Goal: Task Accomplishment & Management: Understand process/instructions

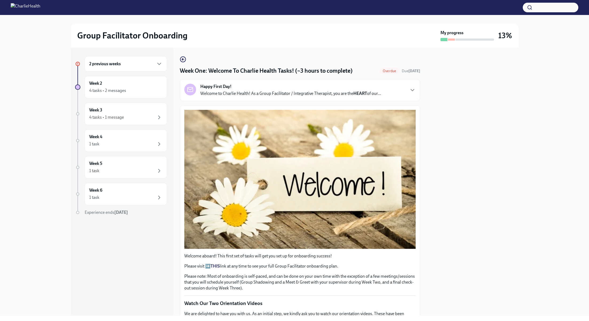
scroll to position [640, 0]
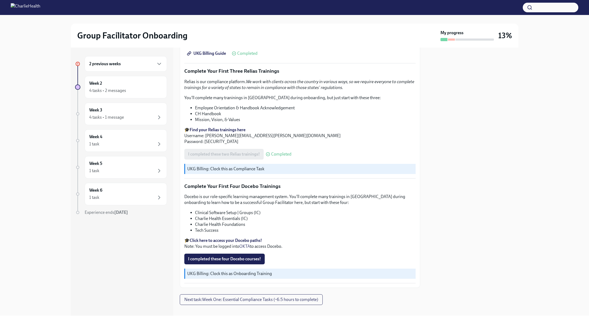
click at [149, 74] on div "2 previous weeks Week 2 4 tasks • 2 messages Week 3 4 tasks • 1 message Week 4 …" at bounding box center [121, 146] width 92 height 180
click at [156, 57] on div "2 previous weeks" at bounding box center [126, 63] width 82 height 15
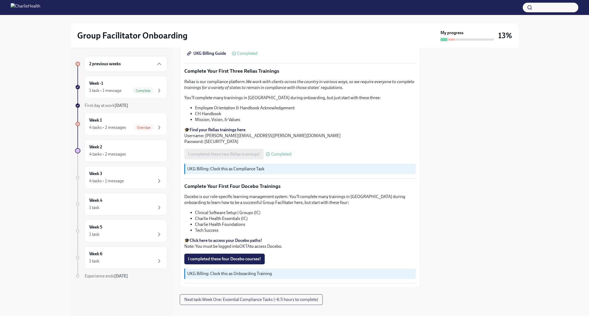
click at [156, 57] on div "2 previous weeks" at bounding box center [126, 63] width 82 height 15
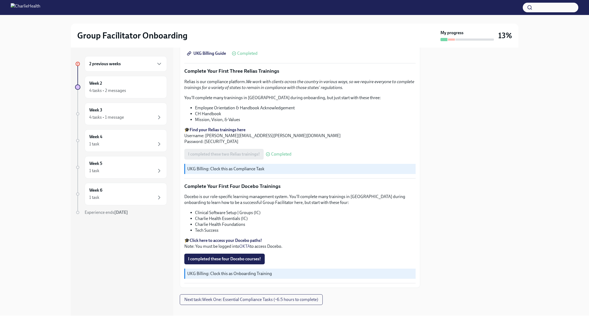
click at [156, 57] on div "2 previous weeks" at bounding box center [126, 63] width 82 height 15
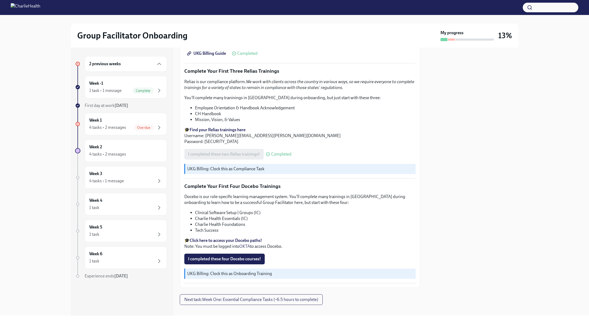
click at [144, 104] on div "First day at work [DATE]" at bounding box center [126, 105] width 82 height 6
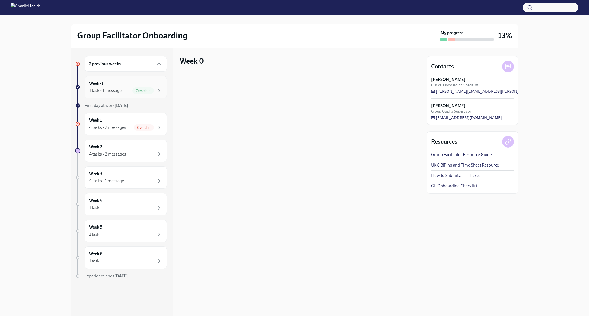
click at [149, 87] on div "Complete" at bounding box center [142, 90] width 21 height 6
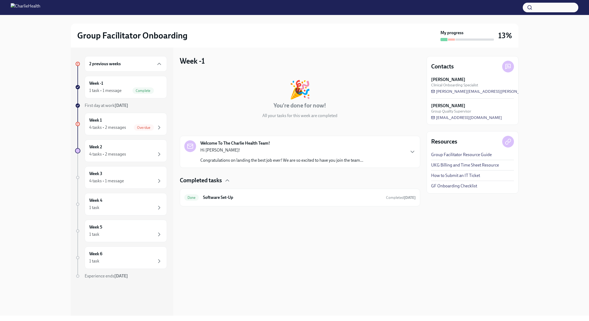
click at [288, 186] on div "Completed tasks Done Software Set-Up Completed [DATE]" at bounding box center [300, 191] width 240 height 30
click at [289, 193] on div "Done Software Set-Up Completed [DATE]" at bounding box center [299, 197] width 231 height 9
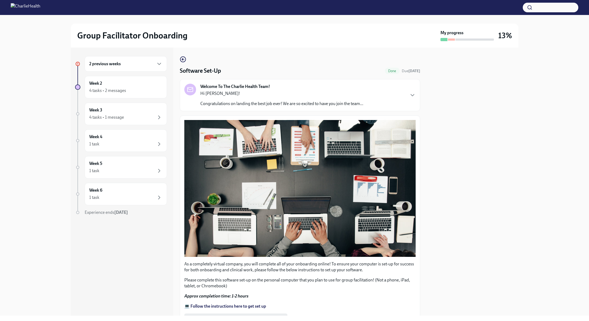
scroll to position [76, 0]
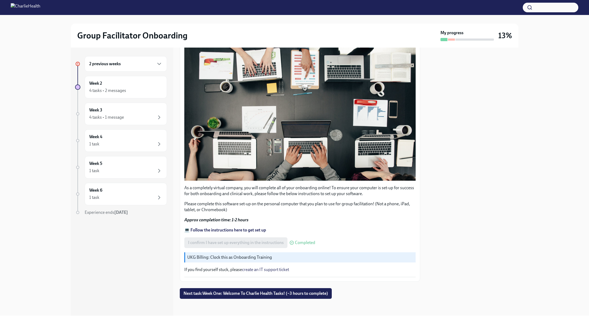
click at [246, 227] on strong "💻 Follow the instructions here to get set up" at bounding box center [225, 229] width 82 height 5
click at [124, 98] on div "2 previous weeks Week 2 4 tasks • 2 messages Week 3 4 tasks • 1 message Week 4 …" at bounding box center [121, 146] width 92 height 180
click at [130, 89] on div "4 tasks • 2 messages" at bounding box center [125, 90] width 73 height 6
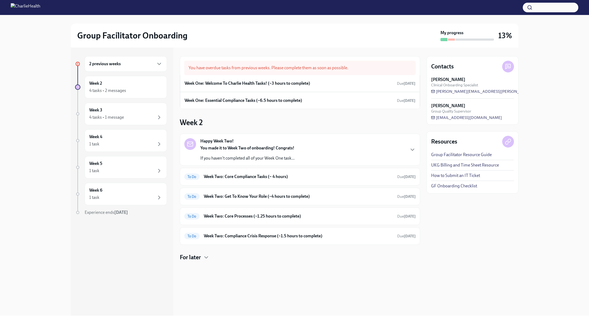
click at [265, 147] on strong "You made it to Week Two of onboarding! Congrats!" at bounding box center [247, 147] width 94 height 5
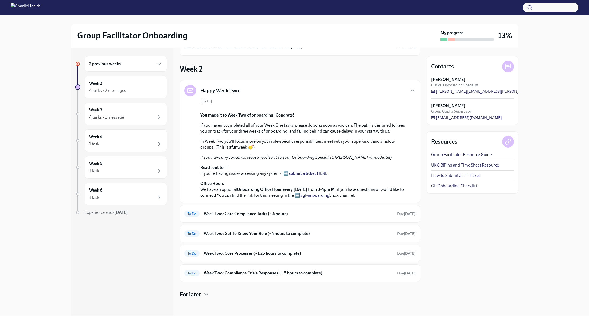
scroll to position [146, 0]
click at [255, 216] on h6 "Week Two: Core Compliance Tasks (~ 4 hours)" at bounding box center [298, 214] width 189 height 6
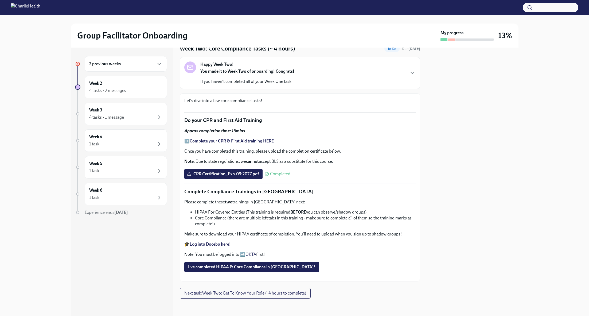
scroll to position [253, 0]
click at [247, 293] on span "Next task : Week Two: Get To Know Your Role (~4 hours to complete)" at bounding box center [245, 292] width 122 height 5
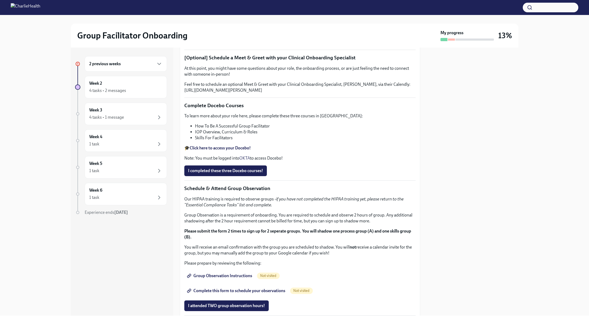
scroll to position [85, 0]
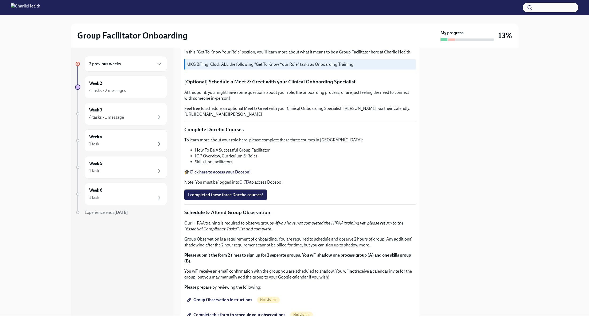
click at [139, 62] on div "2 previous weeks" at bounding box center [125, 64] width 73 height 6
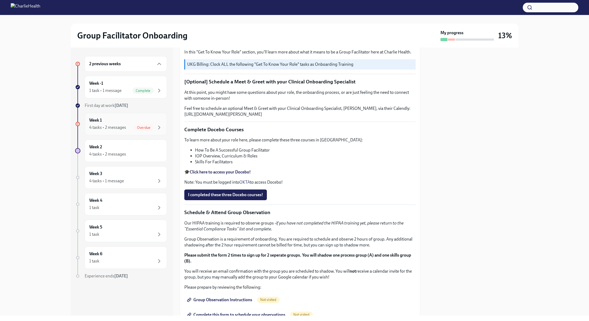
click at [131, 127] on div "4 tasks • 2 messages Overdue" at bounding box center [125, 127] width 73 height 6
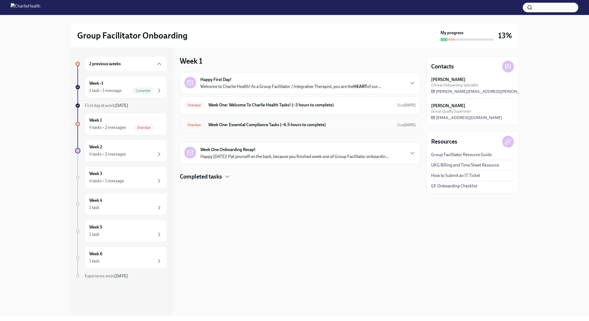
click at [269, 131] on div "Overdue Week One: Essential Compliance Tasks (~6.5 hours to complete) Due [DATE]" at bounding box center [300, 125] width 240 height 18
click at [264, 124] on h6 "Week One: Essential Compliance Tasks (~6.5 hours to complete)" at bounding box center [300, 125] width 184 height 6
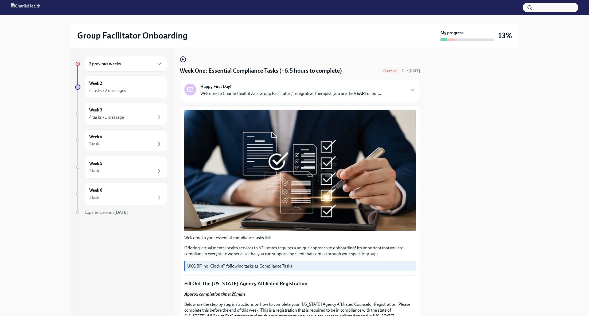
scroll to position [99, 0]
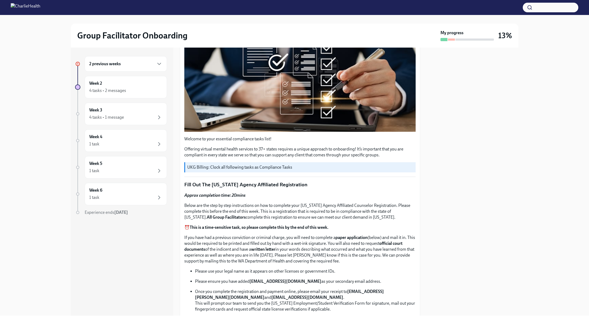
click at [141, 66] on div "2 previous weeks" at bounding box center [125, 64] width 73 height 6
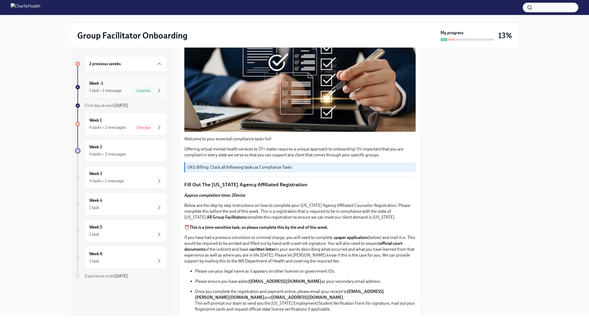
click at [134, 85] on div "Week -1 1 task • 1 message Complete" at bounding box center [125, 86] width 73 height 13
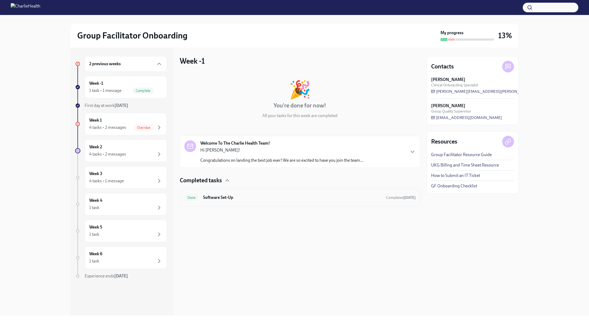
click at [287, 201] on div "Done Software Set-Up Completed [DATE]" at bounding box center [299, 197] width 231 height 9
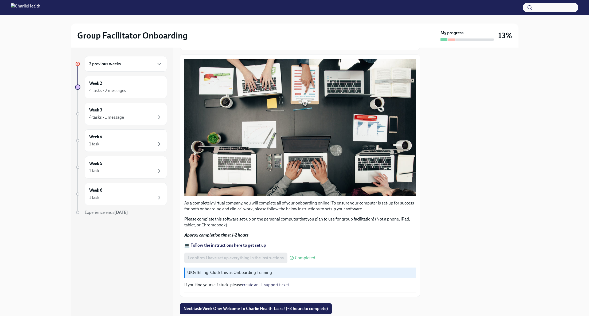
scroll to position [76, 0]
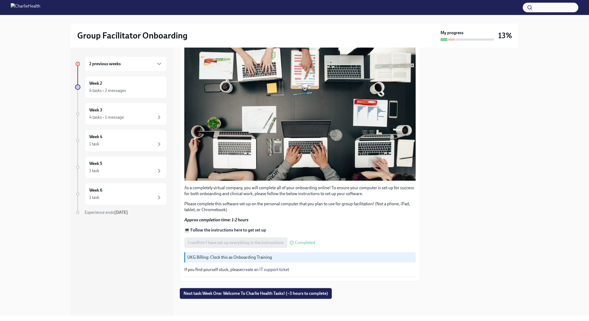
click at [284, 294] on span "Next task : Week One: Welcome To Charlie Health Tasks! (~3 hours to complete)" at bounding box center [255, 292] width 144 height 5
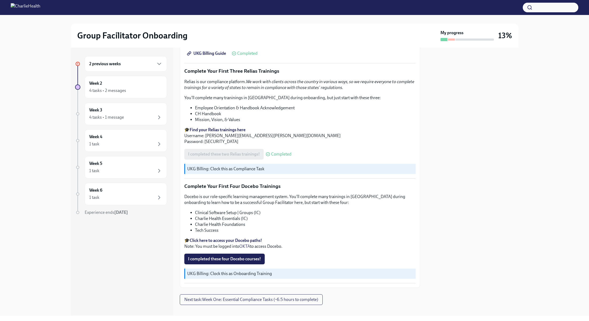
scroll to position [533, 0]
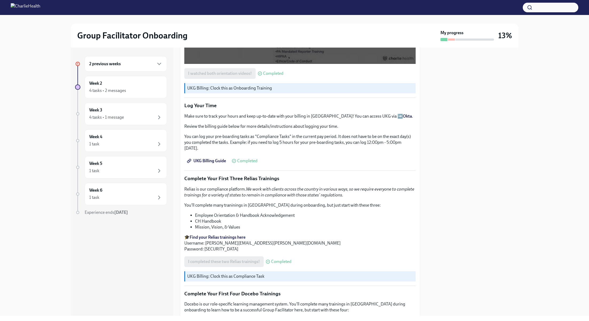
click at [156, 57] on div "2 previous weeks" at bounding box center [126, 63] width 82 height 15
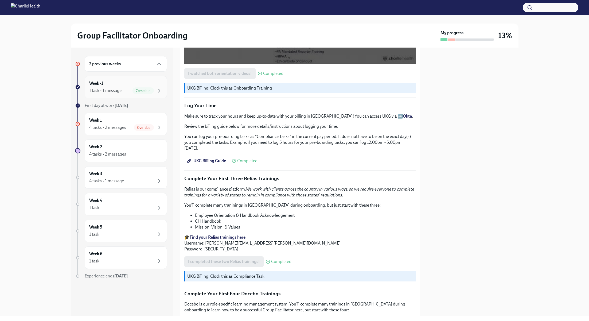
click at [144, 82] on div "Week -1 1 task • 1 message Complete" at bounding box center [125, 86] width 73 height 13
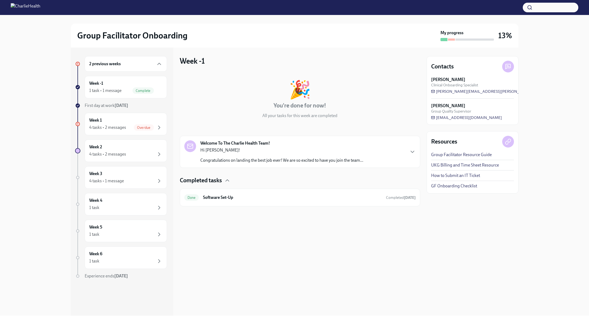
click at [341, 180] on div "Completed tasks" at bounding box center [300, 180] width 240 height 8
click at [349, 159] on p "Congratulations on landing the best job ever! We are so excited to have you joi…" at bounding box center [281, 160] width 163 height 6
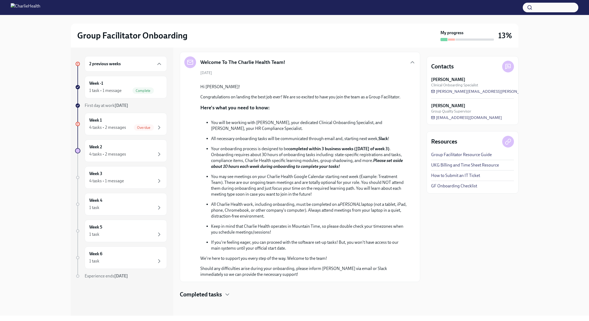
scroll to position [114, 0]
drag, startPoint x: 276, startPoint y: 195, endPoint x: 292, endPoint y: 201, distance: 17.2
click at [292, 201] on ul "You will be working with [PERSON_NAME], your dedicated Clinical Onboarding Spec…" at bounding box center [303, 185] width 207 height 131
click at [155, 120] on div "Week 1 4 tasks • 2 messages Overdue" at bounding box center [125, 123] width 73 height 13
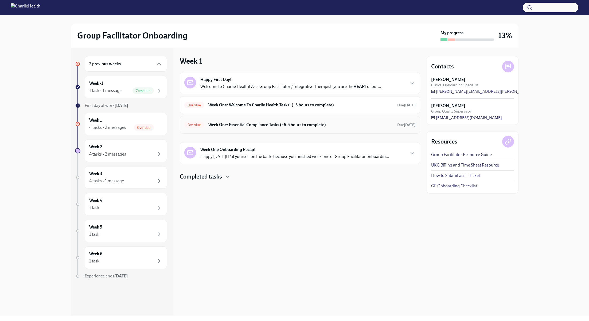
click at [323, 118] on div "Overdue Week One: Essential Compliance Tasks (~6.5 hours to complete) Due [DATE]" at bounding box center [300, 125] width 240 height 18
click at [333, 106] on h6 "Week One: Welcome To Charlie Health Tasks! (~3 hours to complete)" at bounding box center [300, 105] width 184 height 6
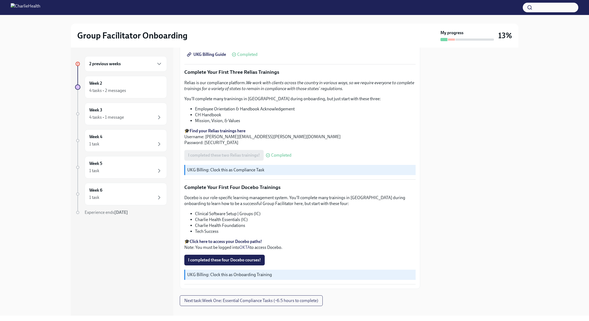
scroll to position [640, 0]
drag, startPoint x: 246, startPoint y: 212, endPoint x: 198, endPoint y: 208, distance: 48.7
click at [198, 210] on ul "Clinical Software Setup | Groups (IC) Charlie Health Essentials (IC) Charlie He…" at bounding box center [299, 221] width 231 height 23
copy ul "linical Software Setup | Groups (IC) Charlie Health Essentials (IC"
drag, startPoint x: 240, startPoint y: 219, endPoint x: 198, endPoint y: 215, distance: 42.9
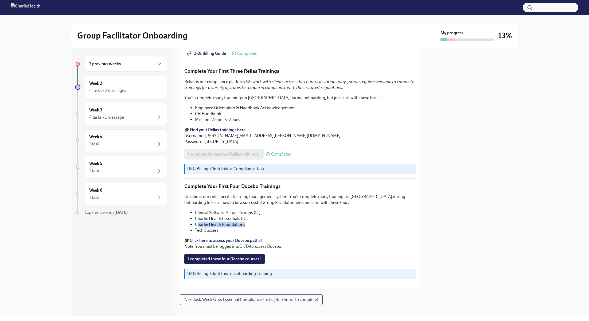
click at [198, 221] on li "Charlie Health Foundations" at bounding box center [305, 224] width 220 height 6
copy li "Charlie Health Foundations"
drag, startPoint x: 225, startPoint y: 226, endPoint x: 196, endPoint y: 221, distance: 29.7
click at [195, 227] on li "Tech Success" at bounding box center [305, 230] width 220 height 6
copy li "Tech Success"
